Goal: Find specific page/section: Find specific page/section

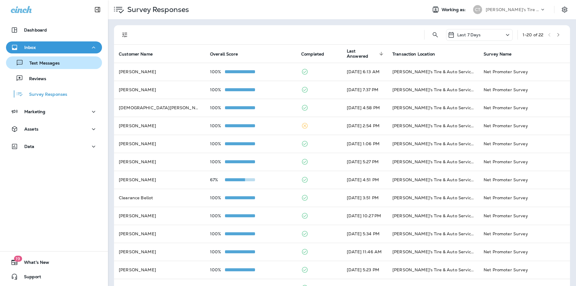
click at [42, 63] on p "Text Messages" at bounding box center [41, 64] width 36 height 6
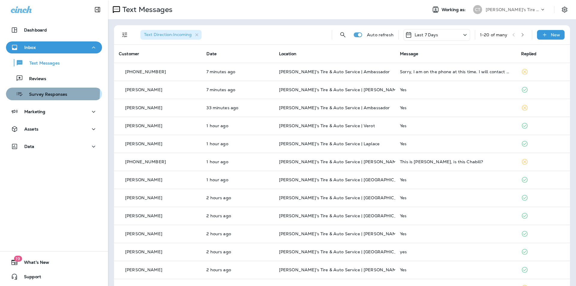
click at [38, 93] on p "Survey Responses" at bounding box center [45, 95] width 44 height 6
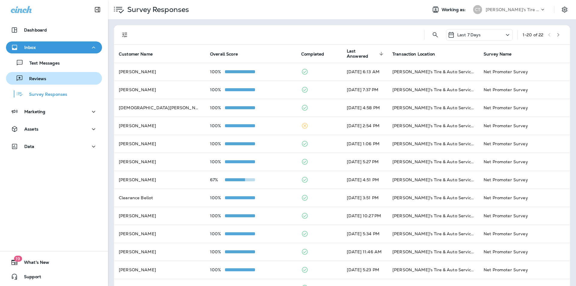
click at [34, 77] on p "Reviews" at bounding box center [34, 79] width 23 height 6
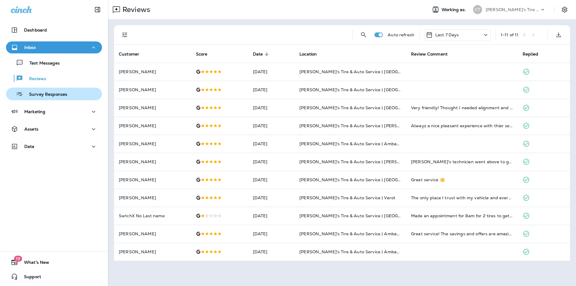
click at [59, 97] on p "Survey Responses" at bounding box center [45, 95] width 44 height 6
